Goal: Find specific page/section: Locate a particular part of the current website

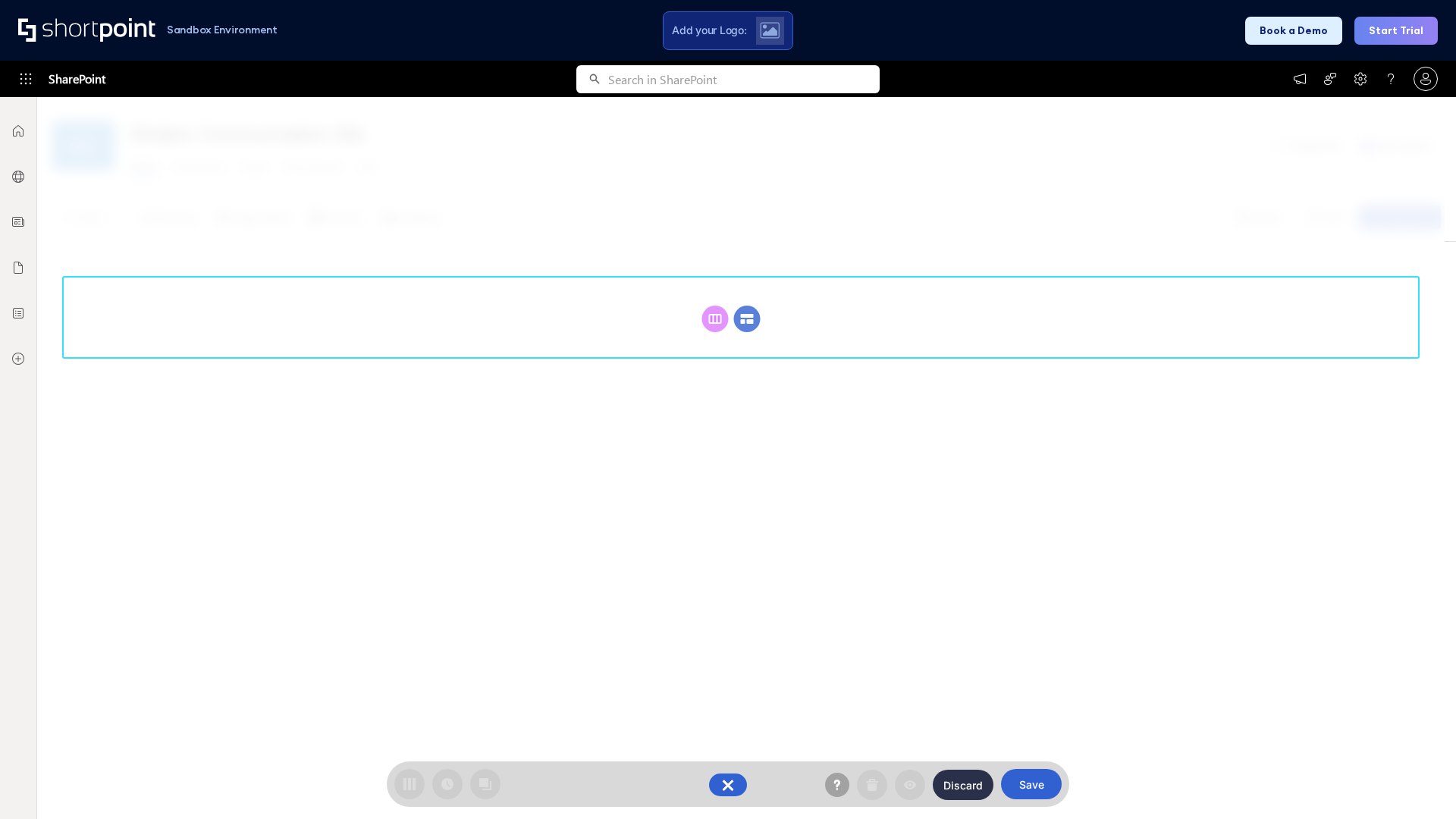
scroll to position [209, 0]
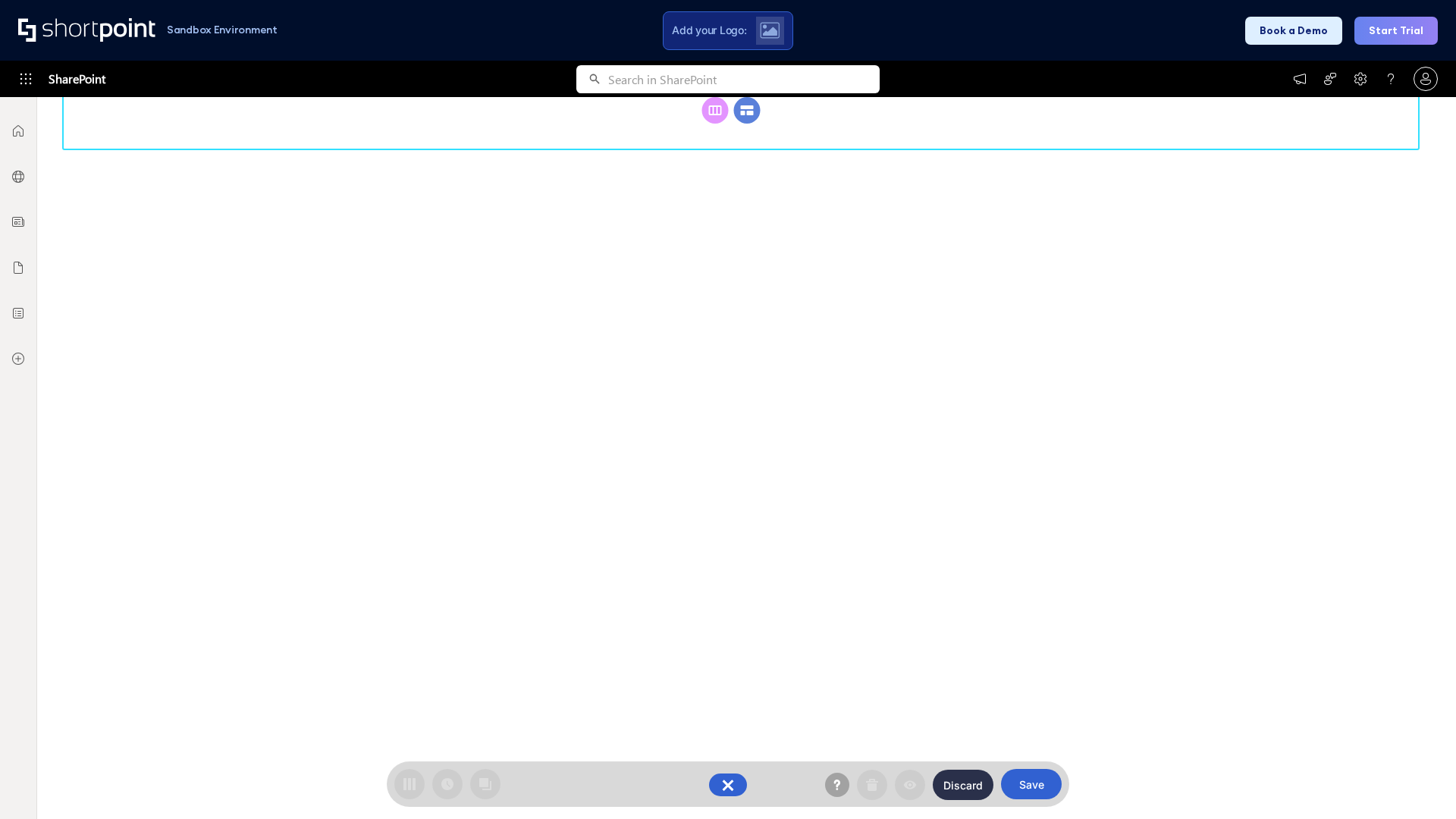
click at [747, 123] on circle at bounding box center [748, 111] width 27 height 27
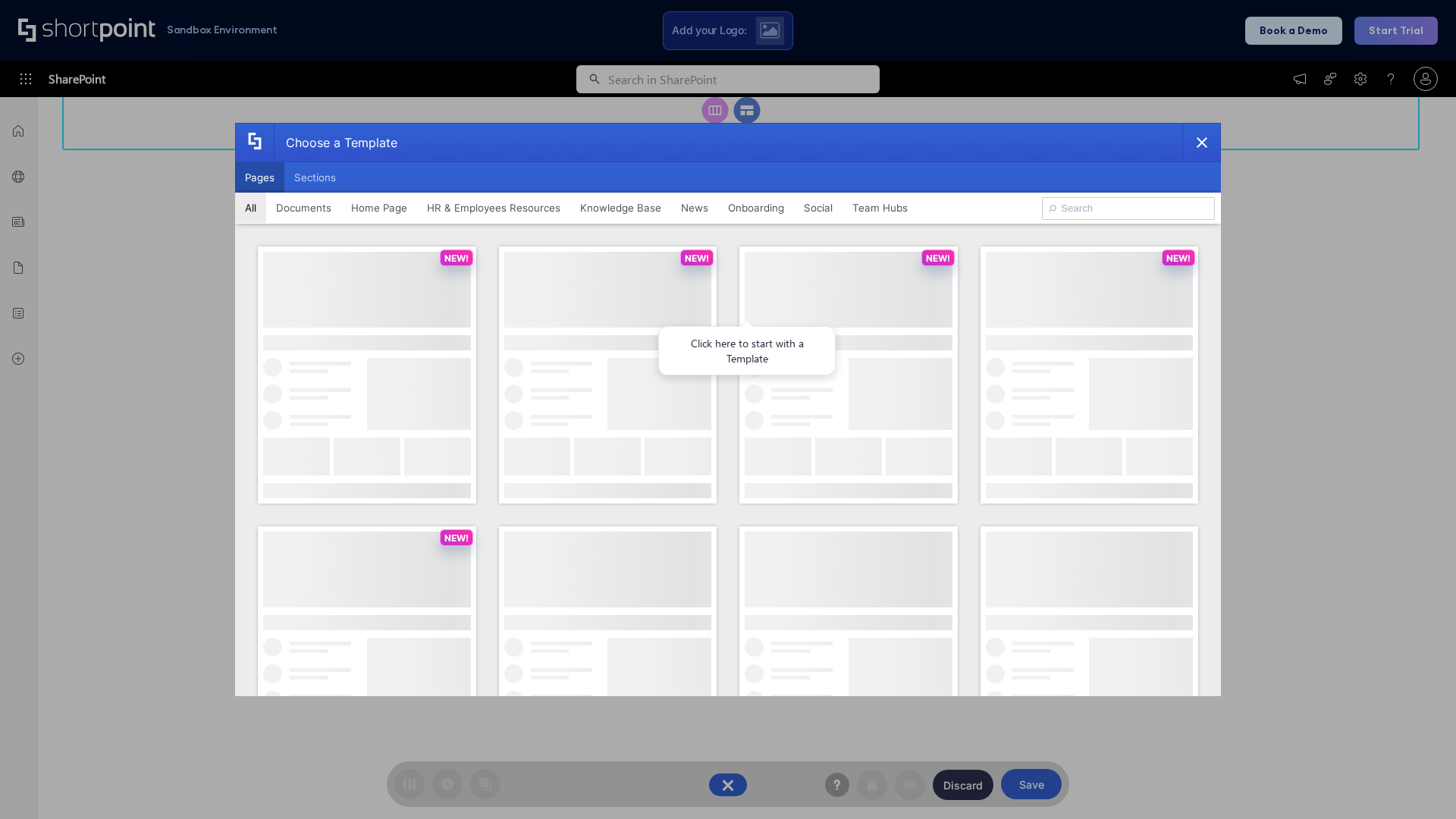
scroll to position [0, 0]
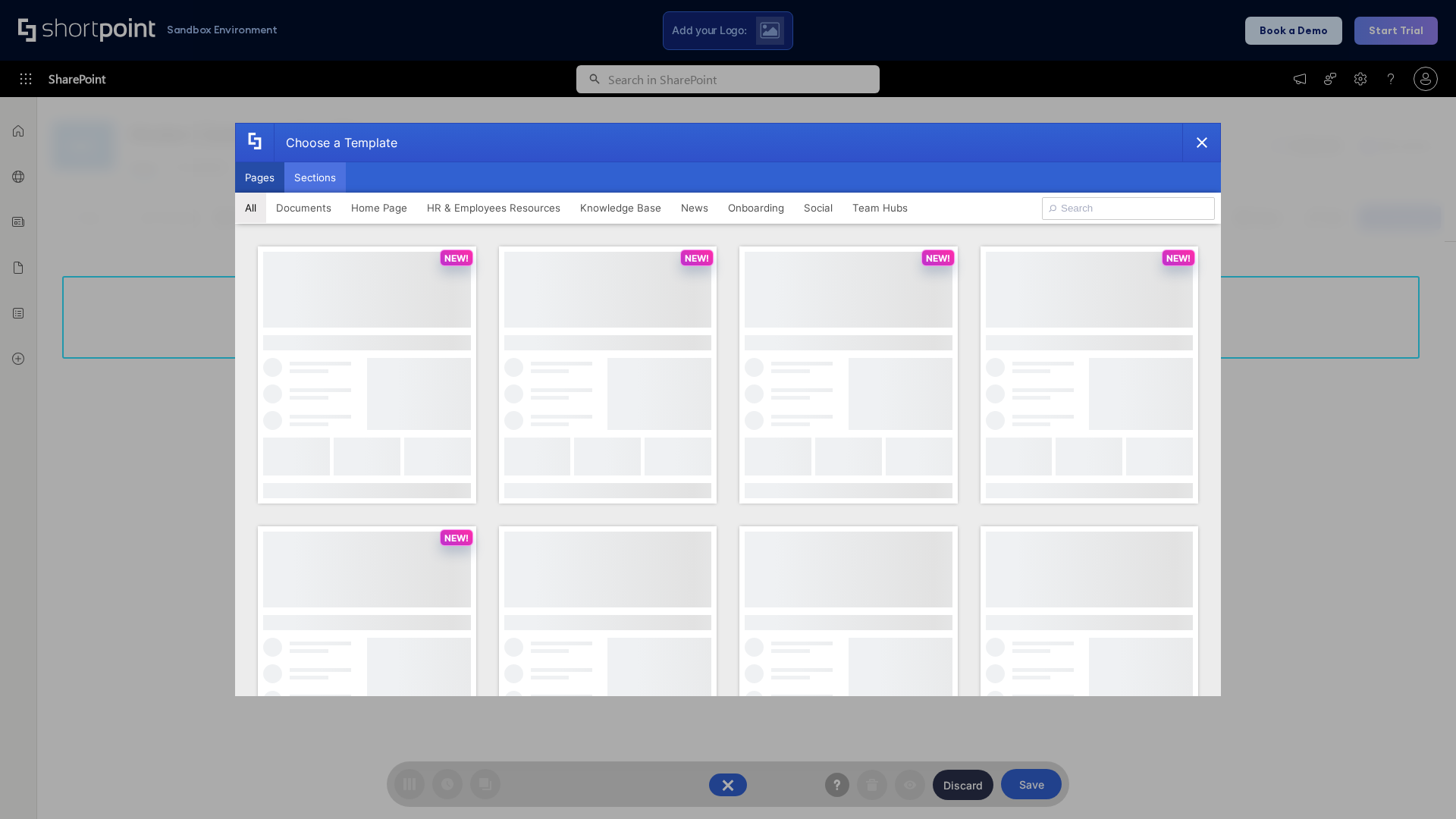
click at [315, 177] on button "Sections" at bounding box center [315, 177] width 61 height 31
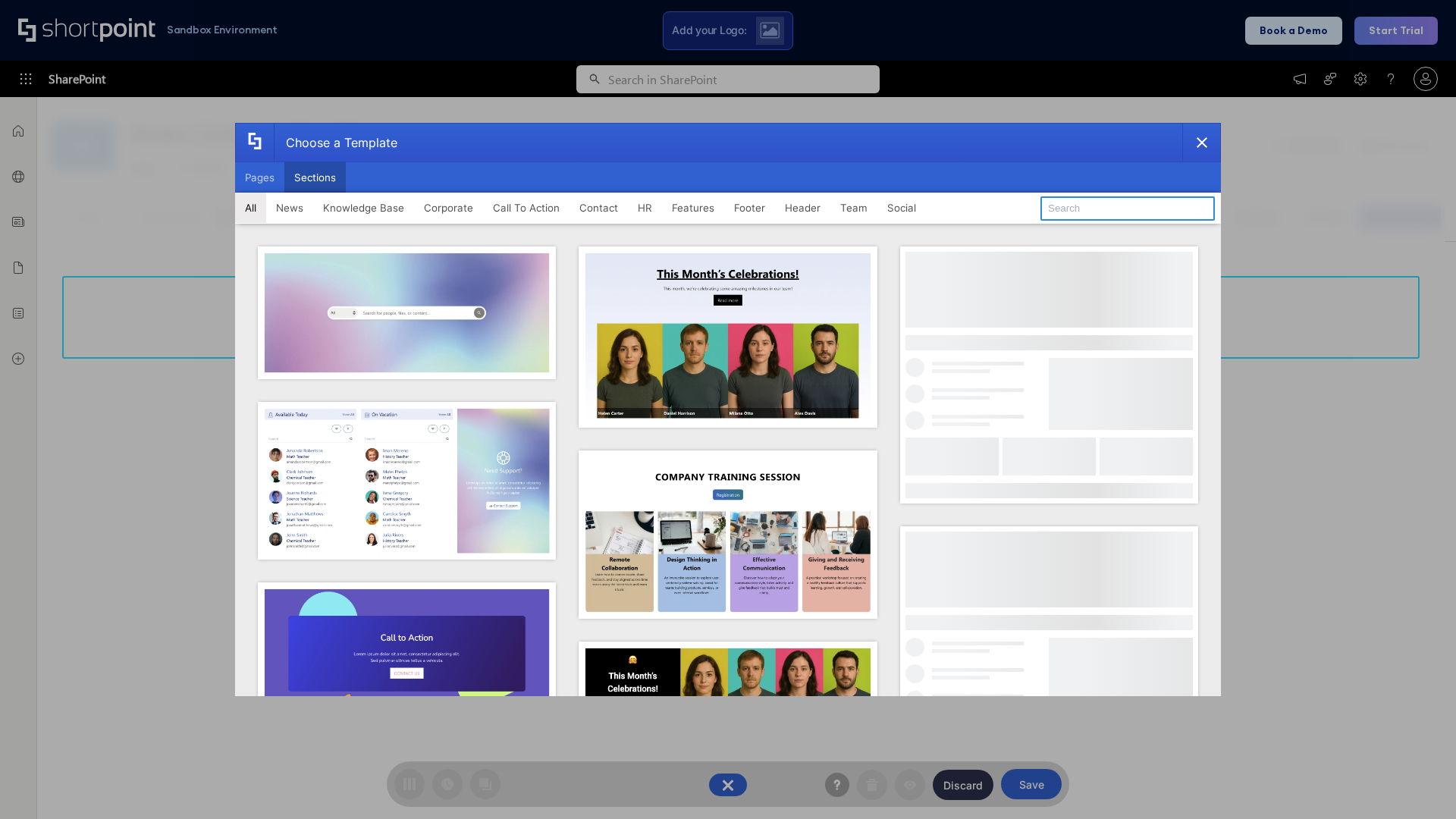
type input "FAQ 2"
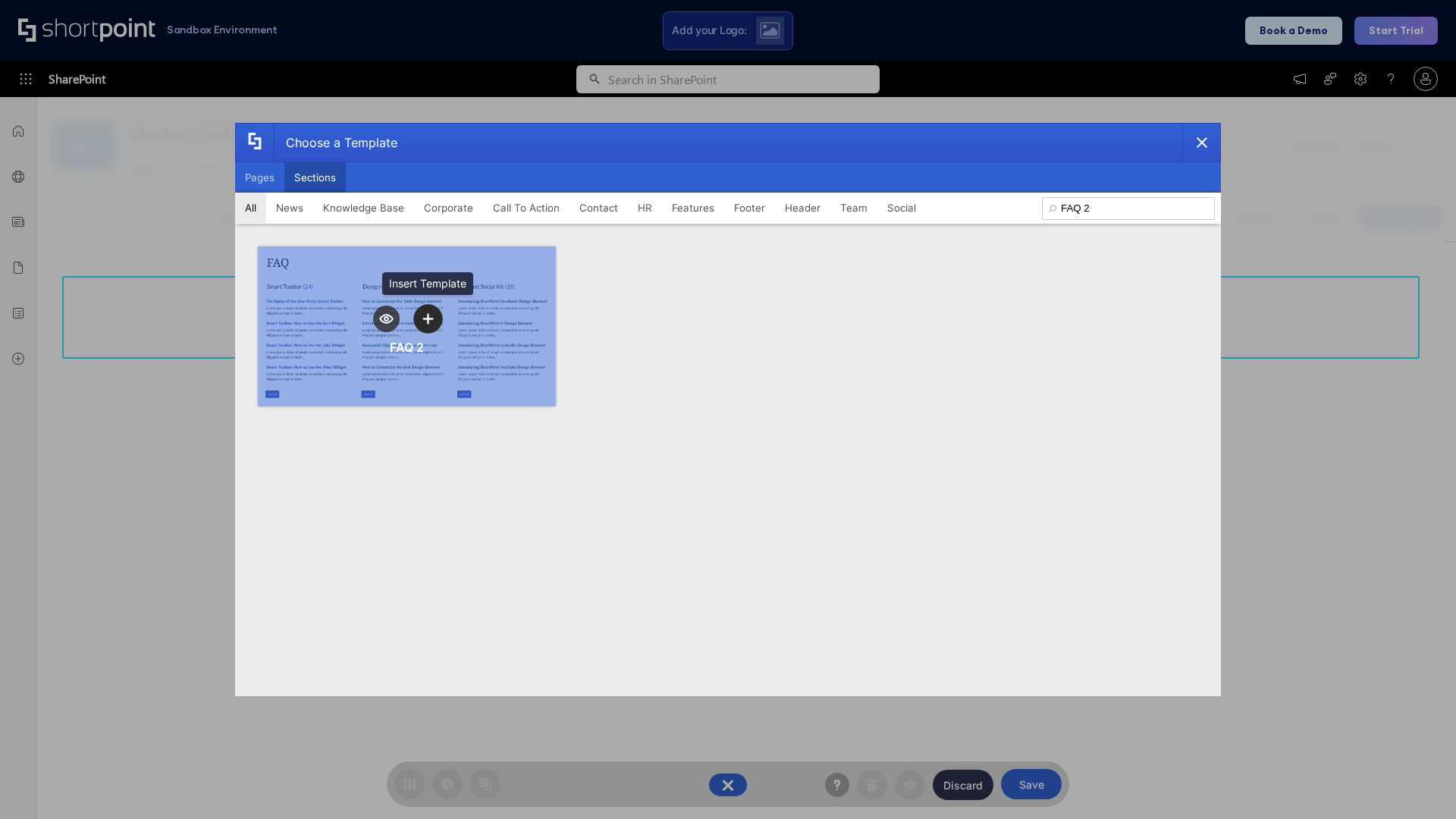
click at [428, 319] on icon "template selector" at bounding box center [428, 319] width 11 height 11
